Goal: Transaction & Acquisition: Purchase product/service

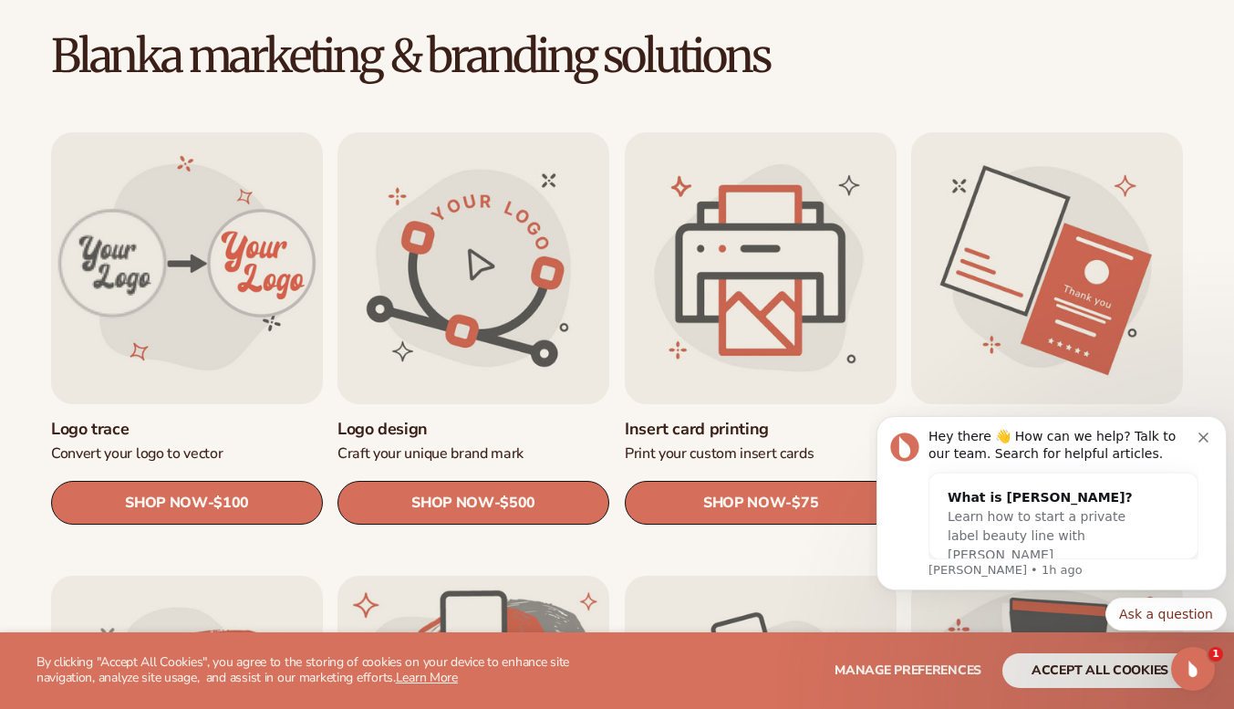
scroll to position [501, 0]
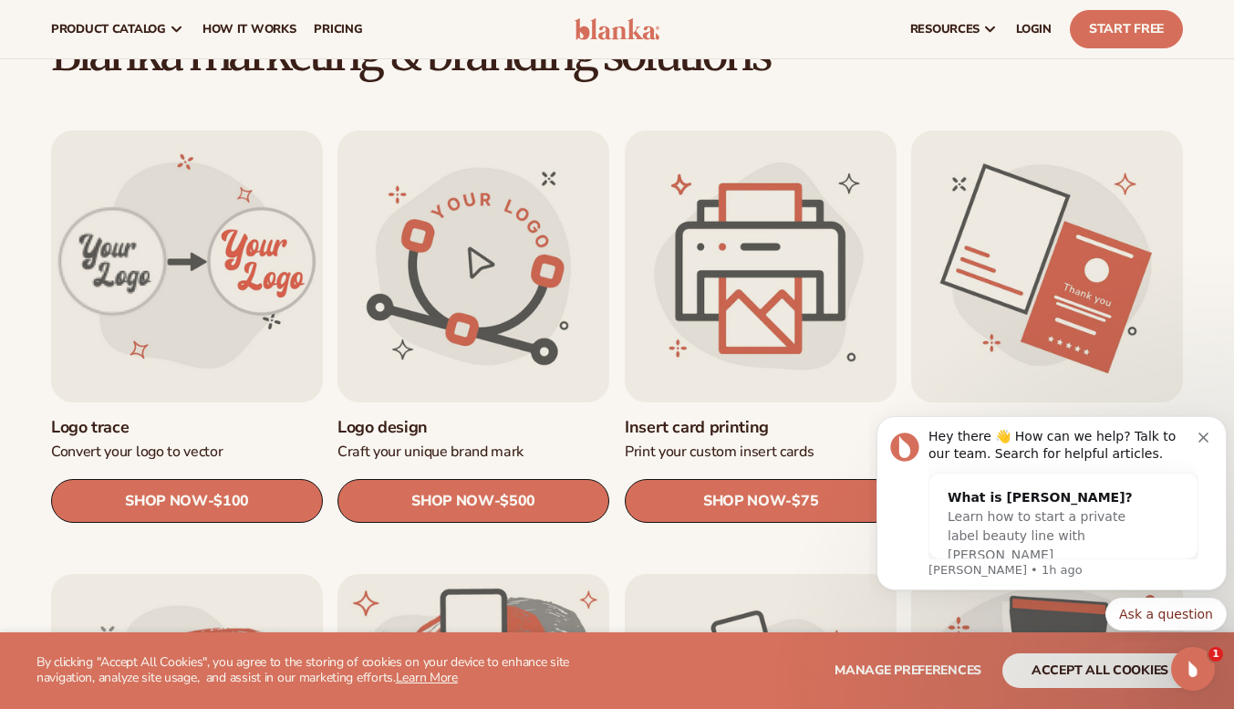
click at [759, 489] on link "SHOP NOW - Regular price $75 Sale price $75 Regular price Unit price / per" at bounding box center [761, 501] width 272 height 44
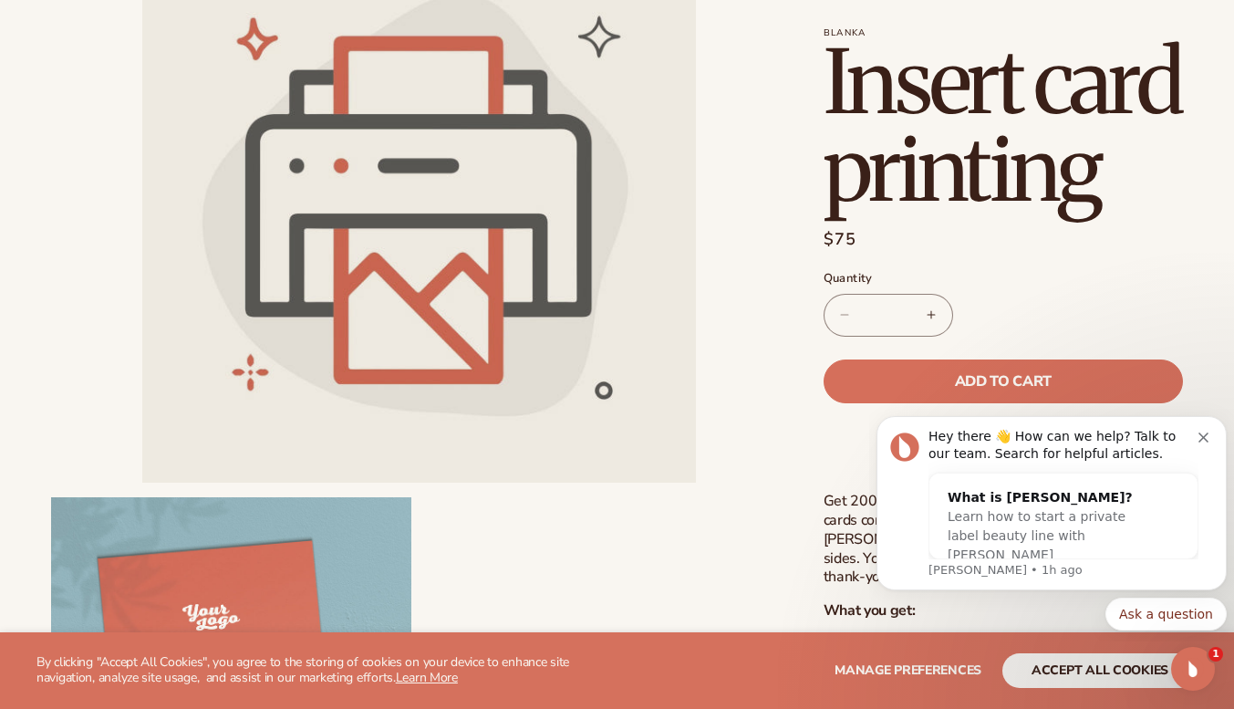
scroll to position [260, 0]
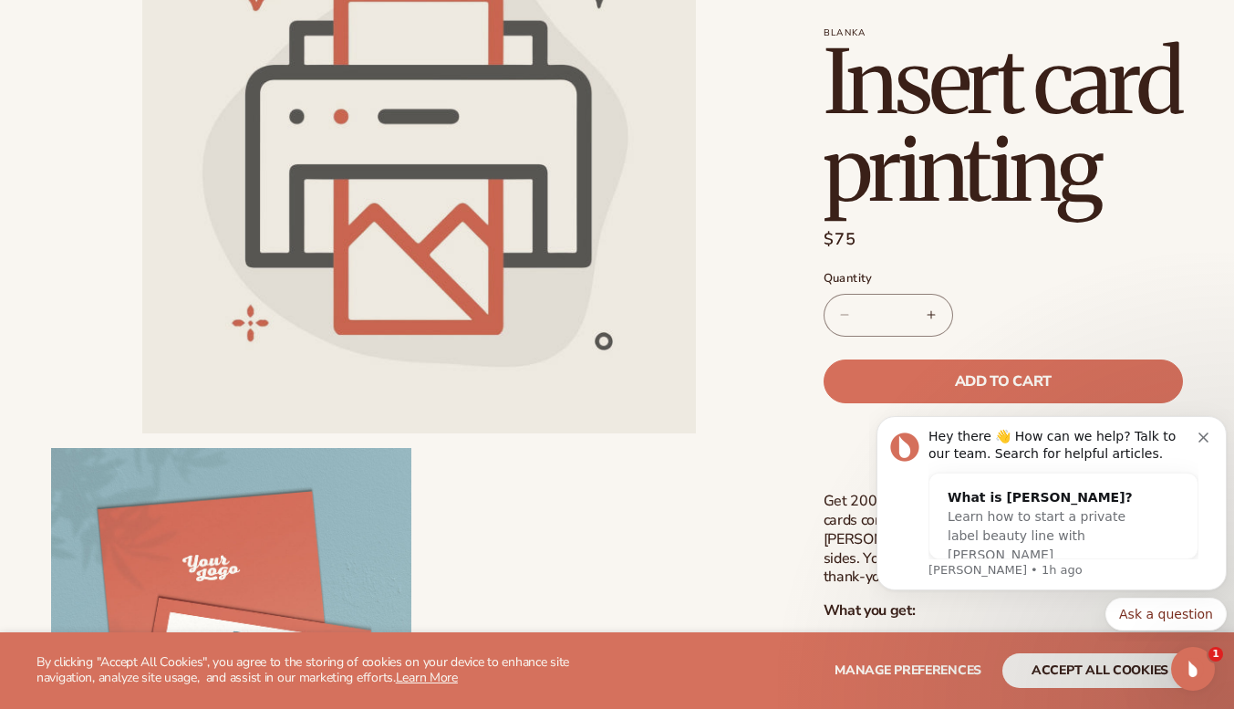
click at [1049, 380] on span "Add to cart" at bounding box center [1003, 381] width 97 height 15
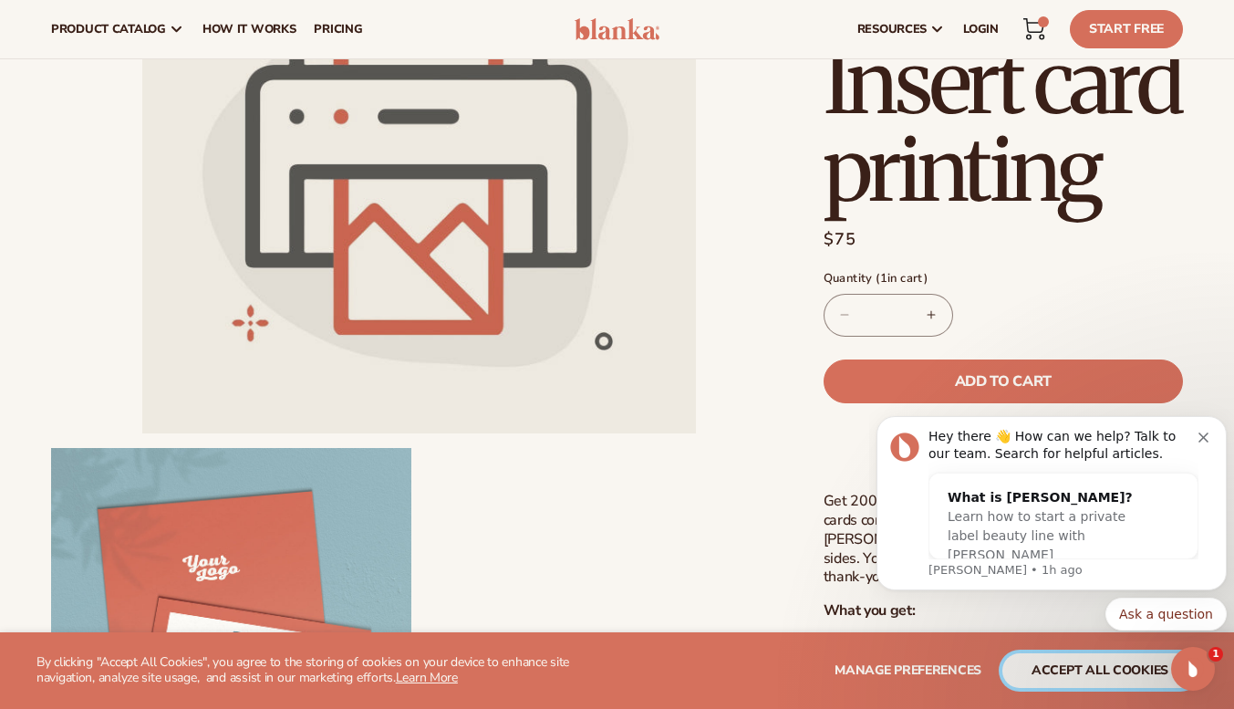
click at [1100, 676] on button "accept all cookies" at bounding box center [1100, 670] width 195 height 35
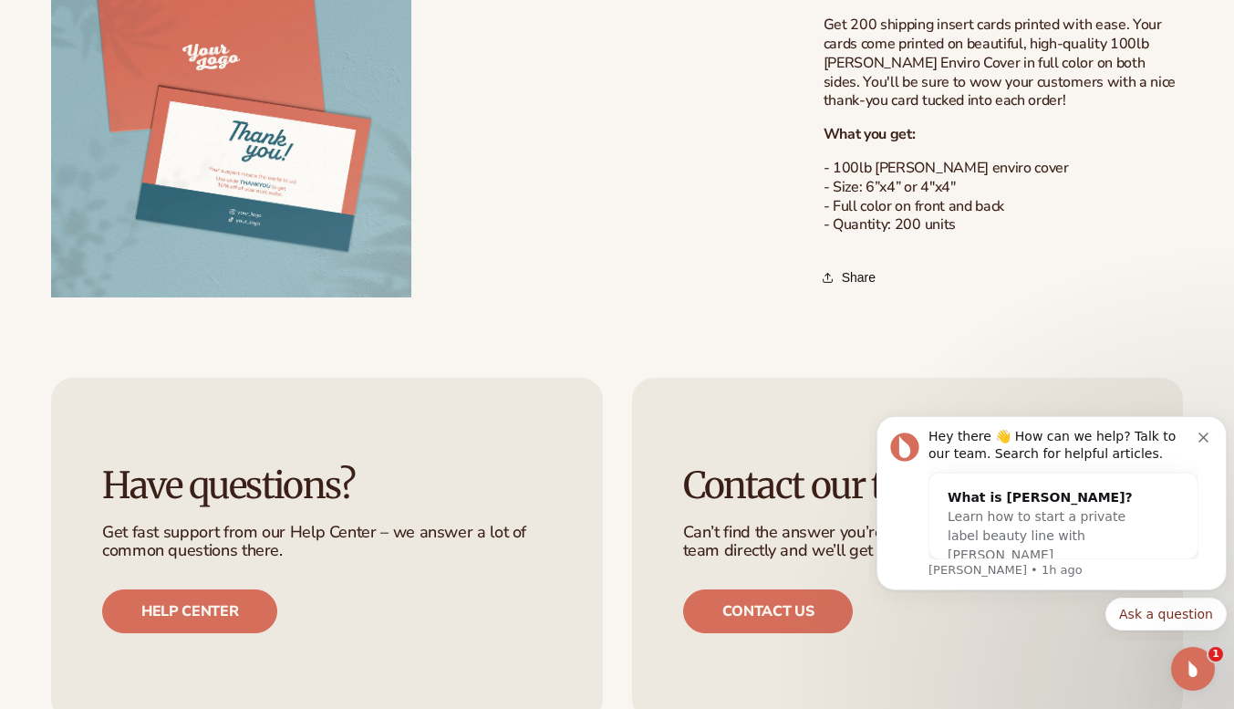
scroll to position [812, 0]
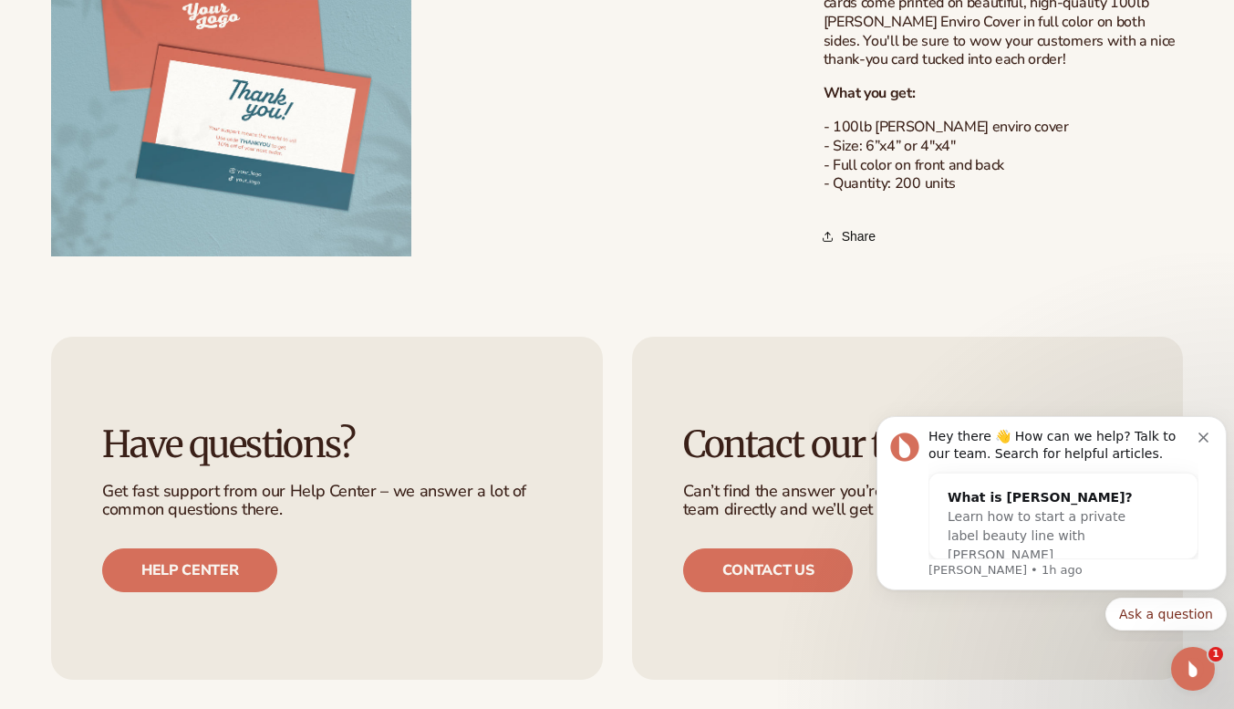
click at [707, 459] on h3 "Contact our team" at bounding box center [908, 444] width 450 height 40
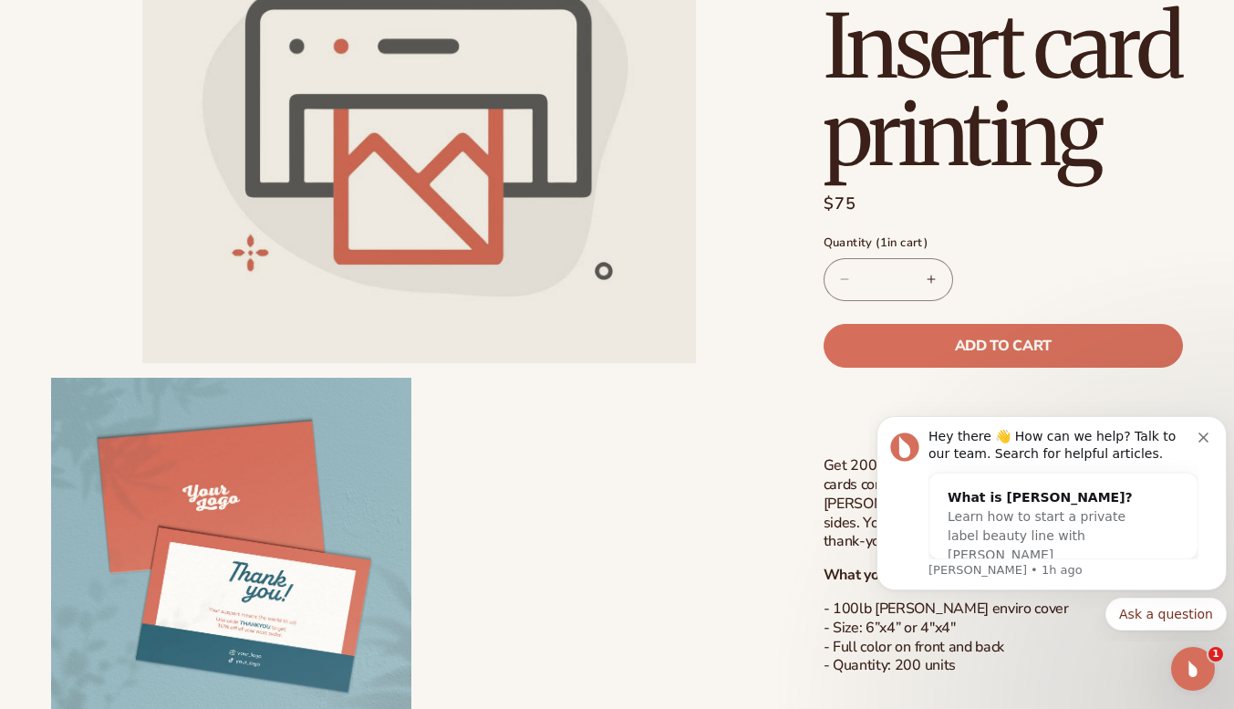
scroll to position [330, 0]
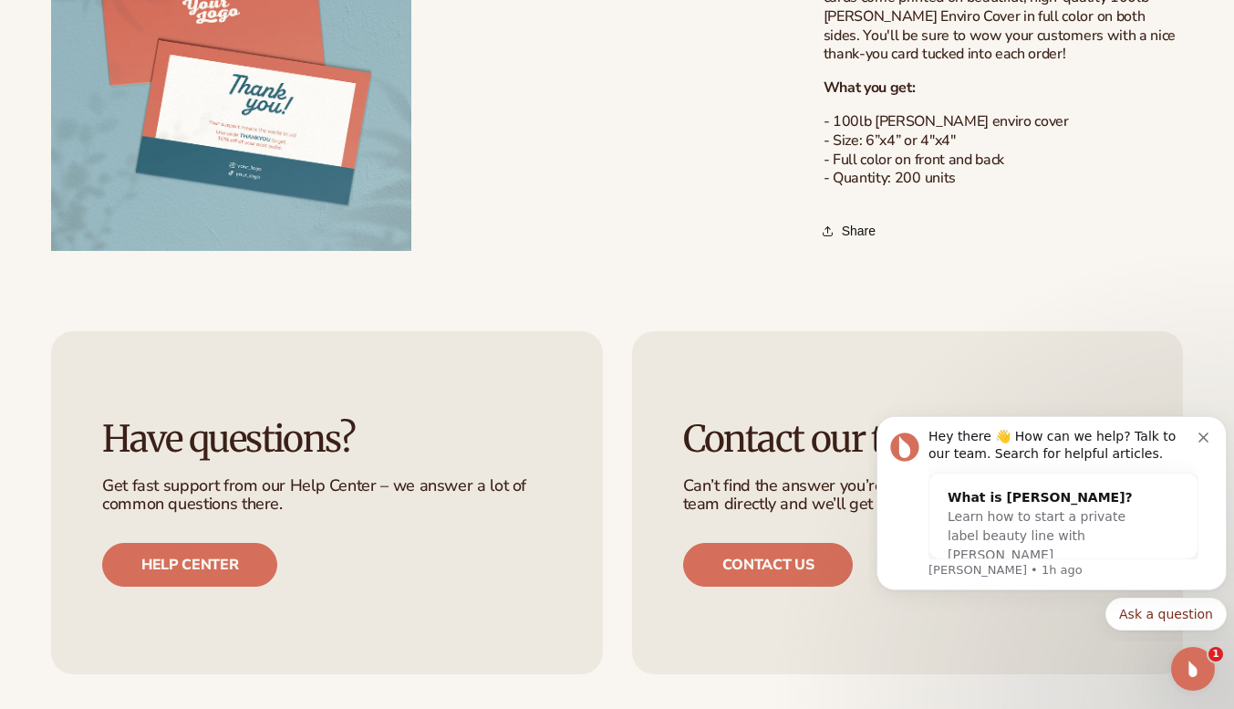
click at [102, 543] on link "Help center" at bounding box center [189, 565] width 175 height 44
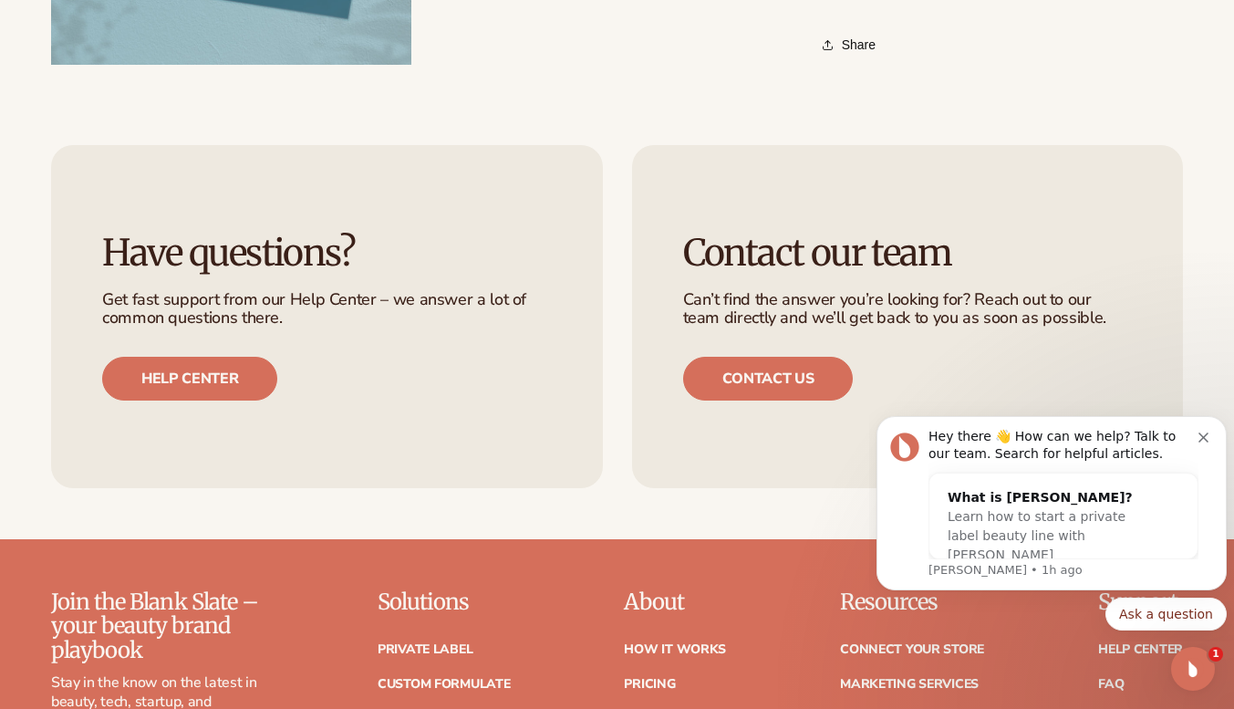
scroll to position [1027, 0]
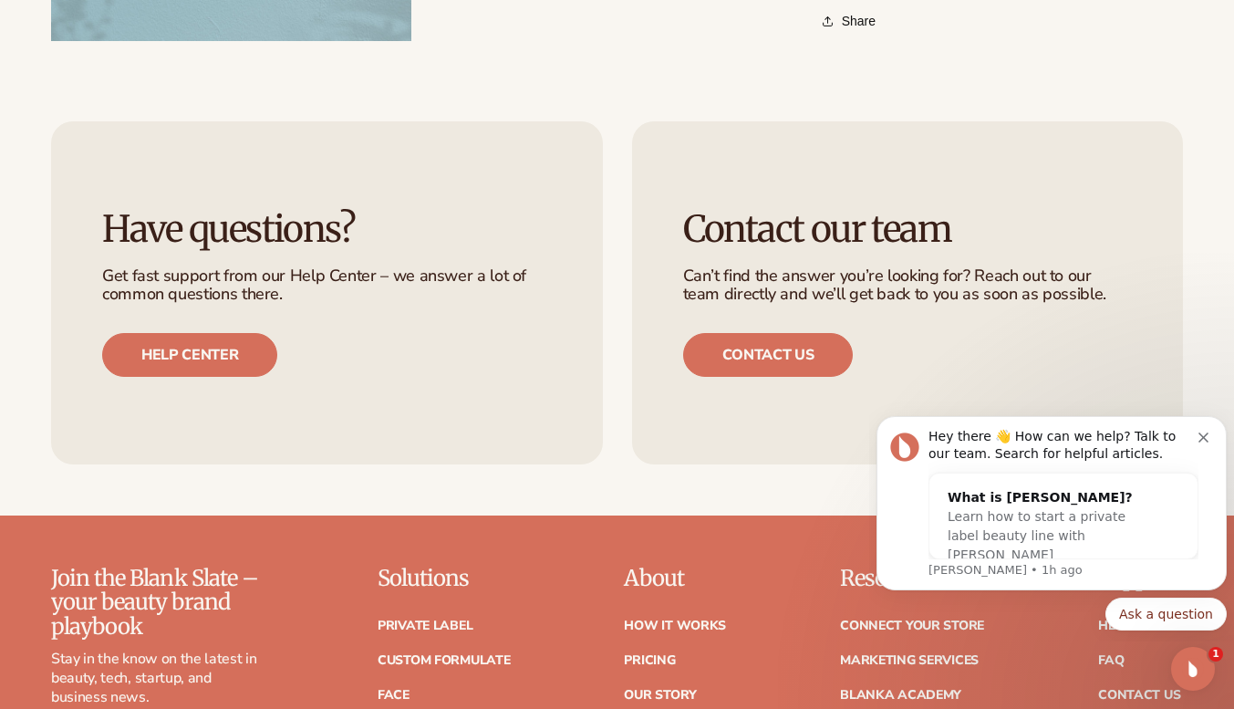
click at [102, 333] on link "Help center" at bounding box center [189, 355] width 175 height 44
